Goal: Task Accomplishment & Management: Use online tool/utility

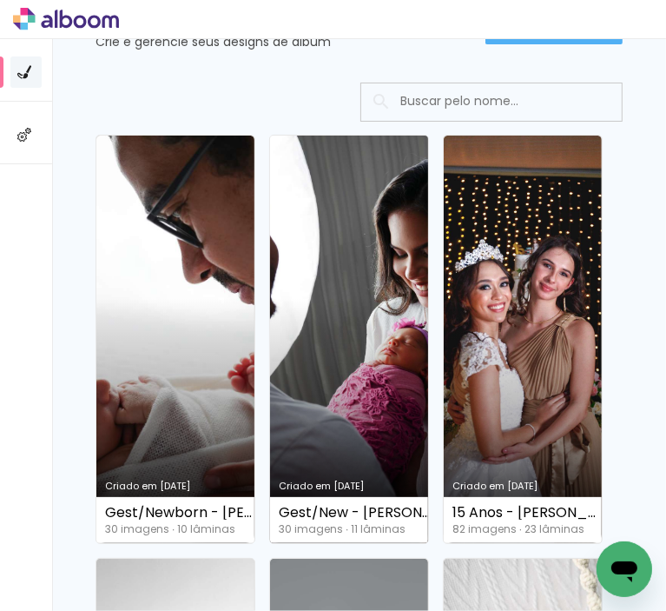
click at [358, 437] on link "Criado em [DATE]" at bounding box center [349, 339] width 158 height 407
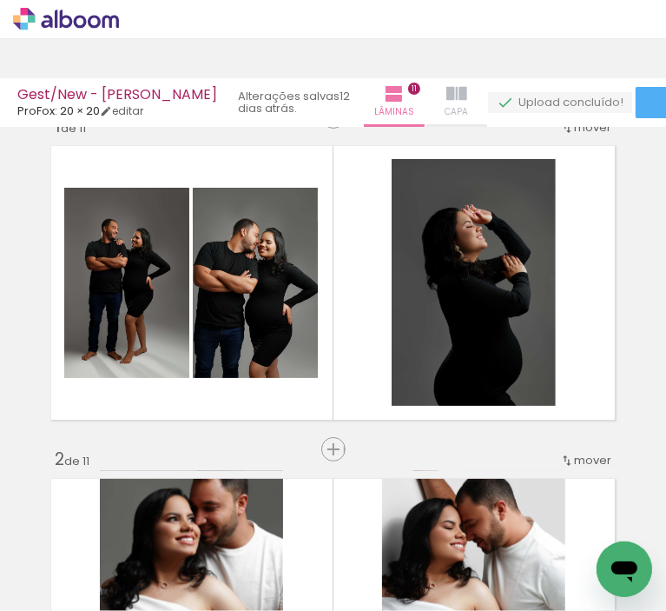
click at [438, 78] on paper-button "Capa" at bounding box center [456, 102] width 61 height 49
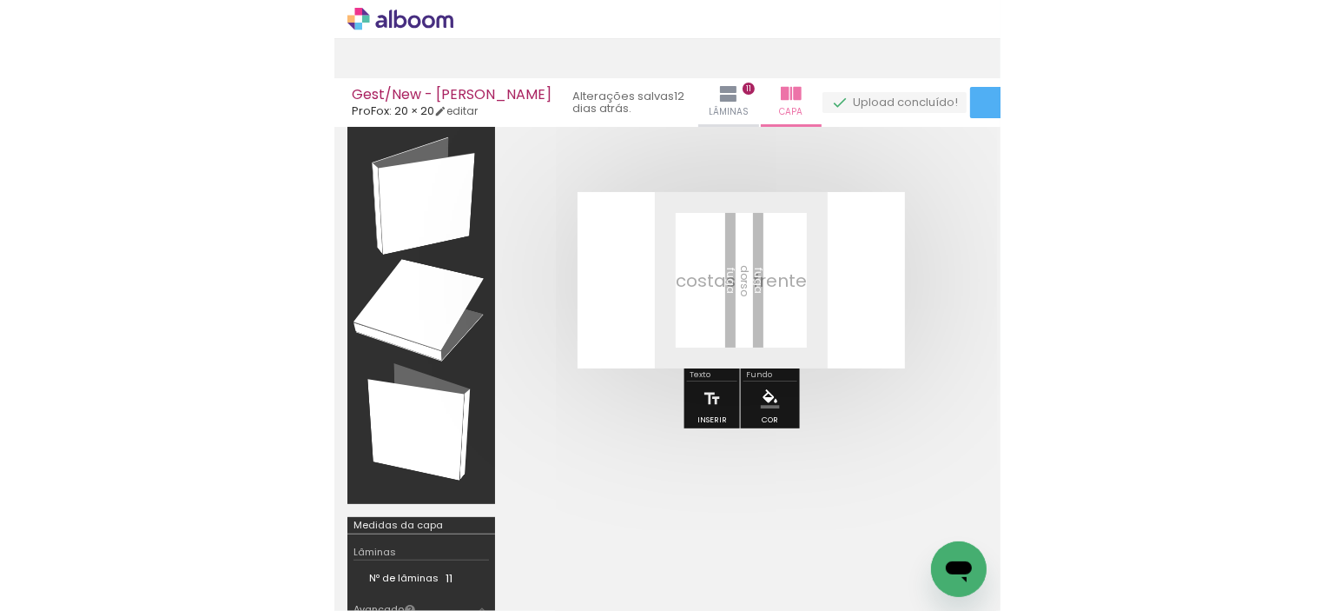
scroll to position [0, 2399]
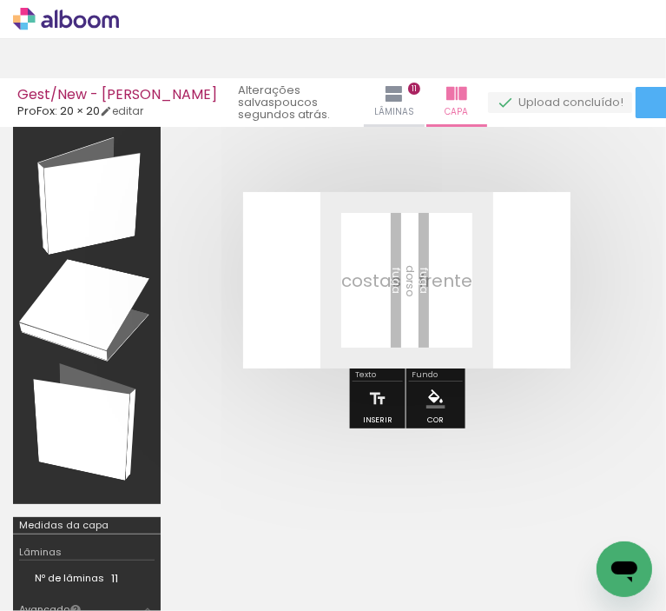
click at [61, 589] on span "Adicionar Fotos" at bounding box center [62, 587] width 52 height 19
click at [0, 0] on input "file" at bounding box center [0, 0] width 0 height 0
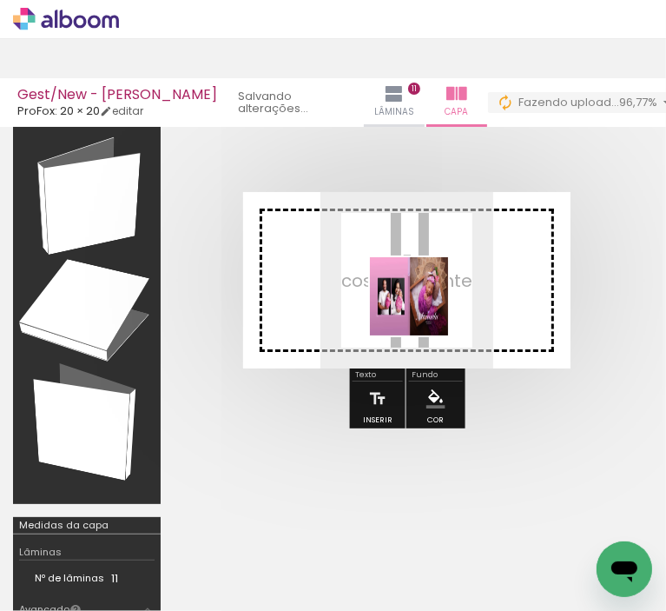
drag, startPoint x: 665, startPoint y: 547, endPoint x: 422, endPoint y: 309, distance: 340.3
click at [422, 309] on quentale-workspace at bounding box center [333, 305] width 666 height 611
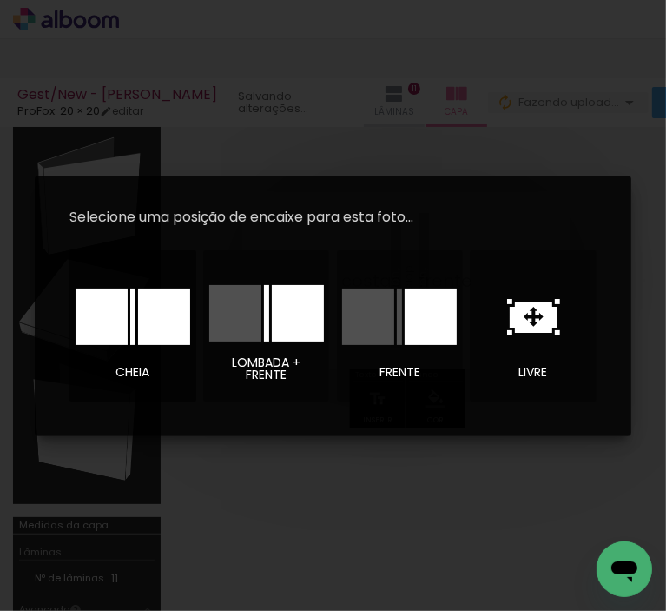
click at [155, 330] on div at bounding box center [164, 316] width 52 height 56
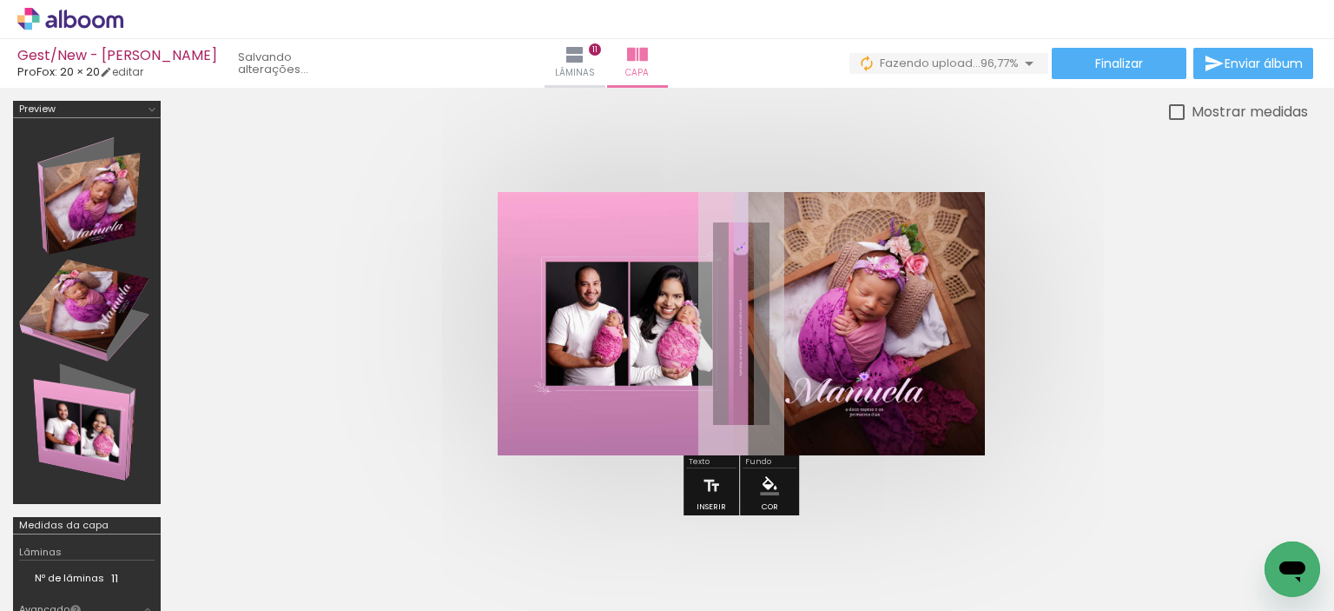
scroll to position [0, 1828]
click at [605, 64] on paper-button "Lâminas 11" at bounding box center [575, 63] width 61 height 49
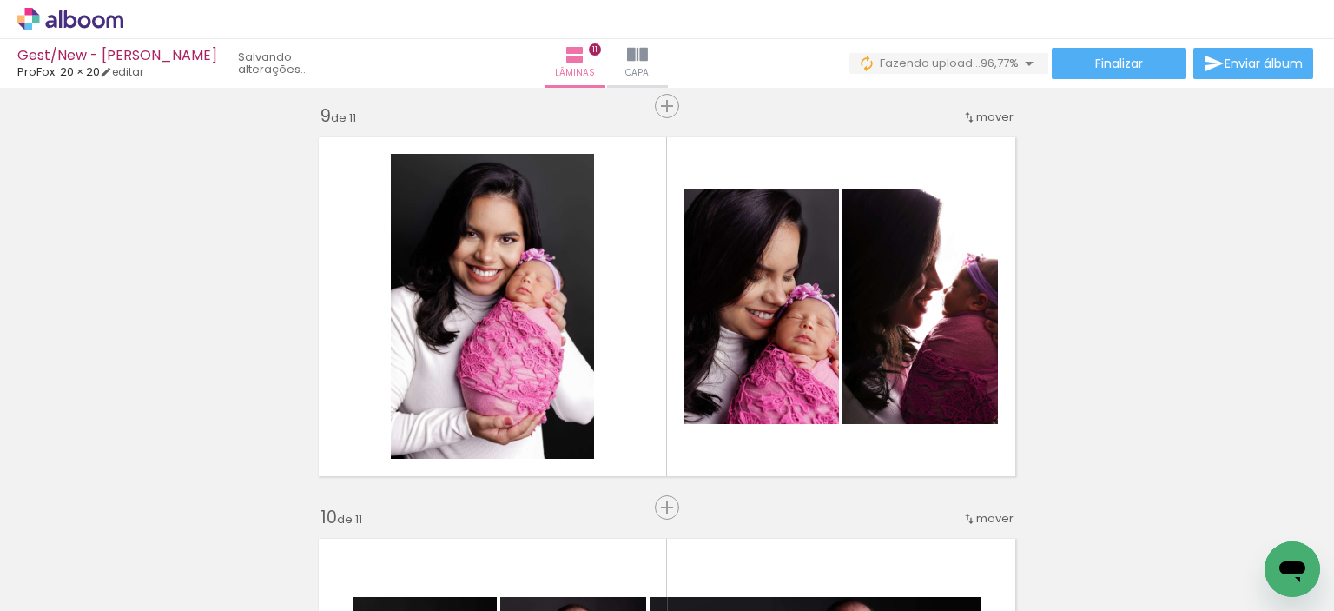
scroll to position [3078, 0]
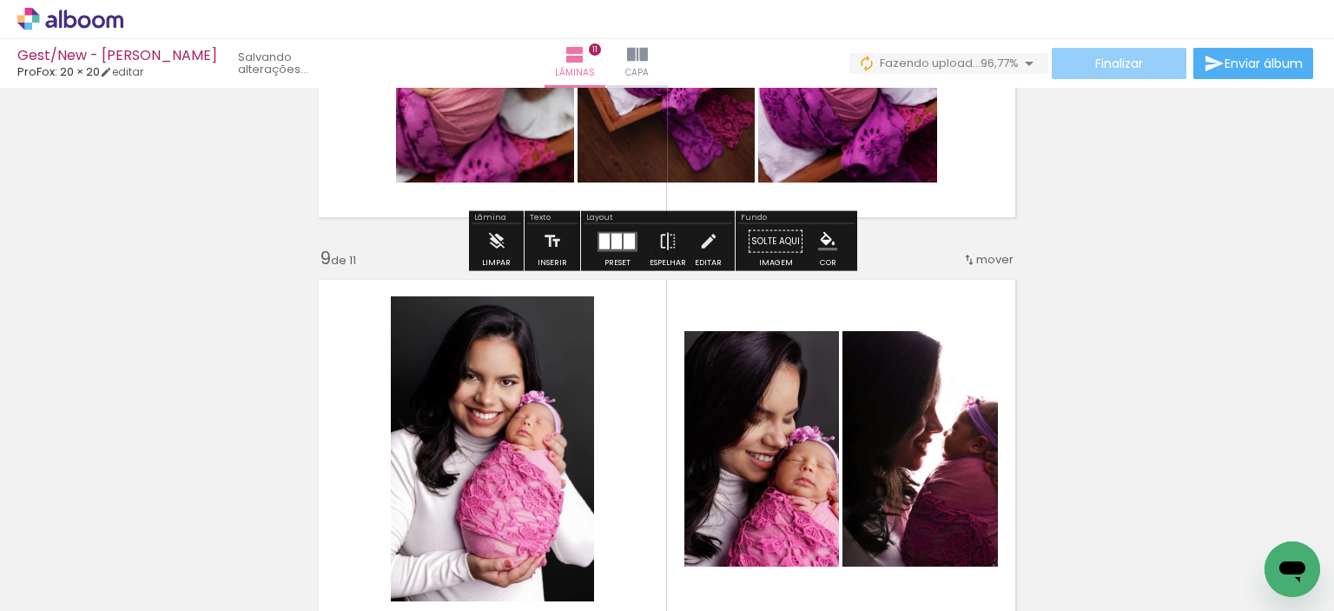
click at [665, 55] on paper-button "Finalizar" at bounding box center [1119, 63] width 135 height 31
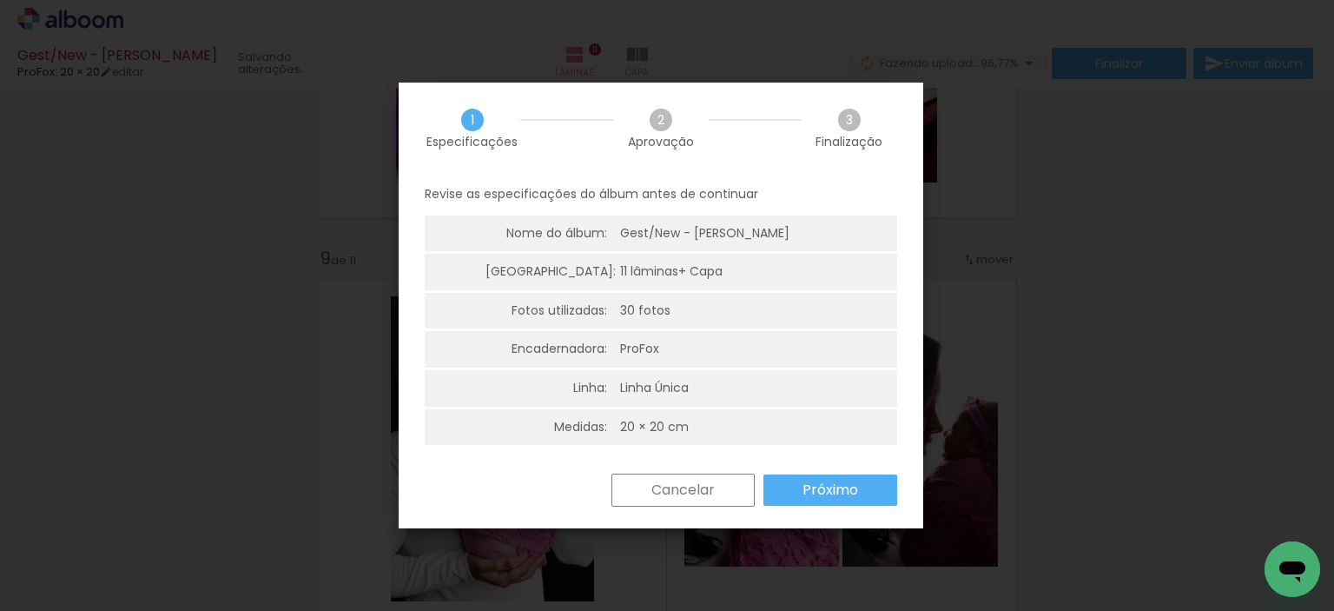
click at [0, 0] on slot "Próximo" at bounding box center [0, 0] width 0 height 0
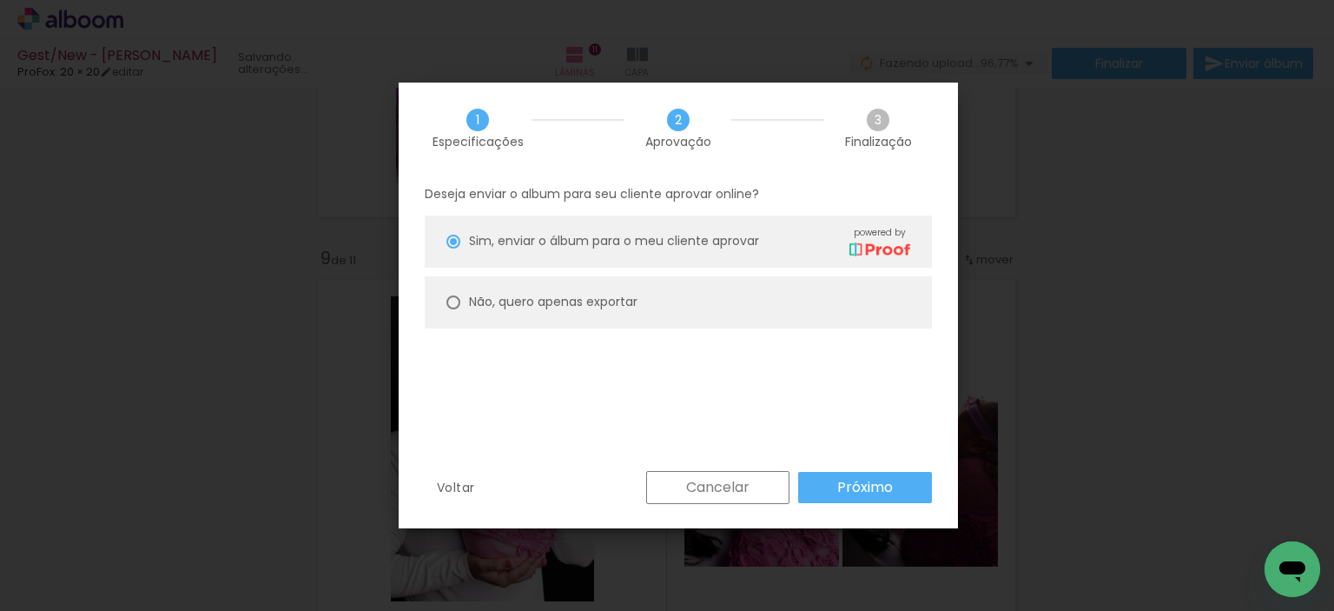
click at [665, 494] on paper-button "Próximo" at bounding box center [865, 487] width 134 height 31
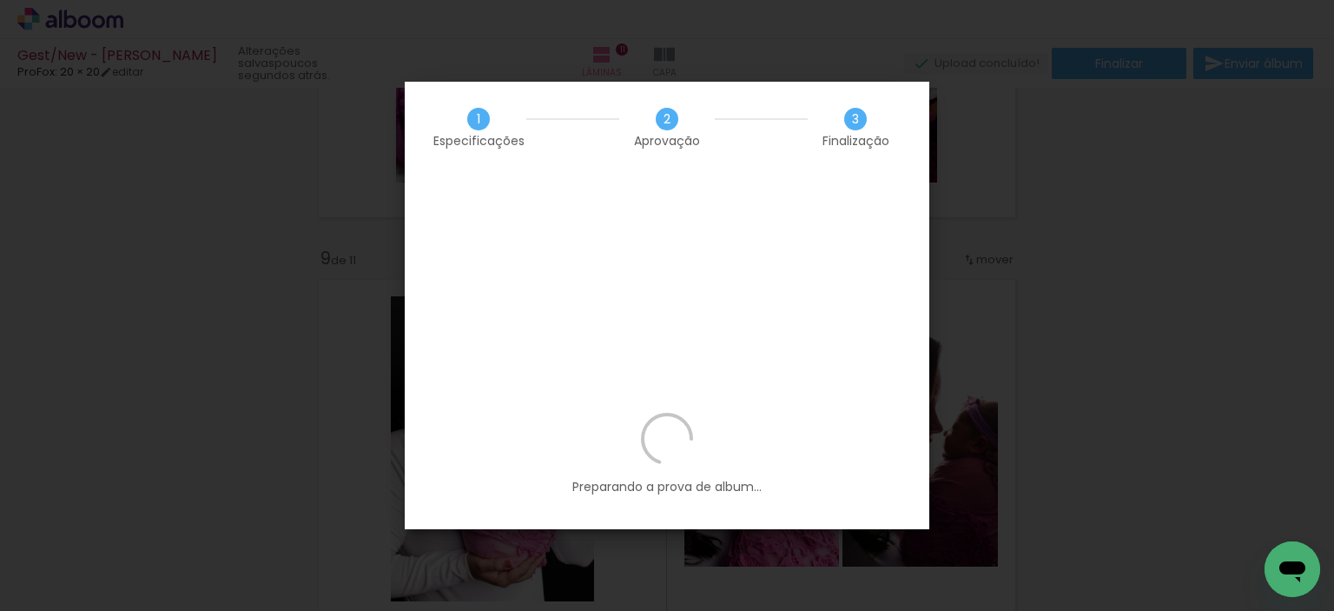
scroll to position [0, 1828]
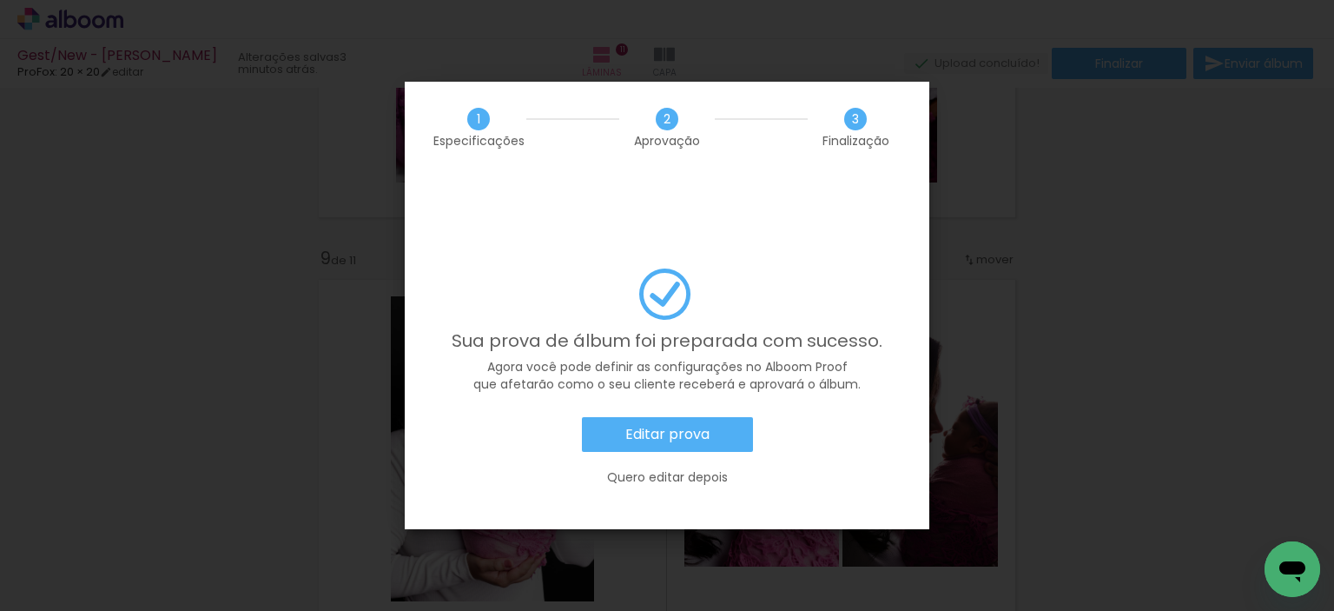
scroll to position [0, 1828]
click at [0, 0] on slot "Editar prova" at bounding box center [0, 0] width 0 height 0
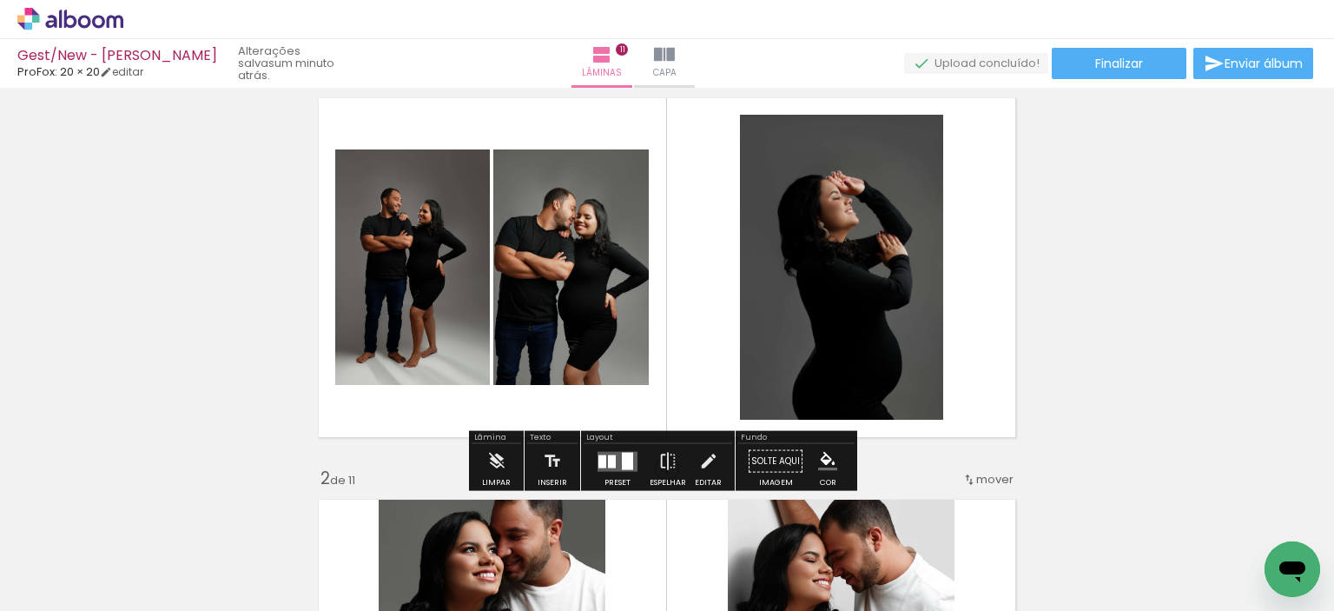
scroll to position [38, 0]
